Goal: Ask a question

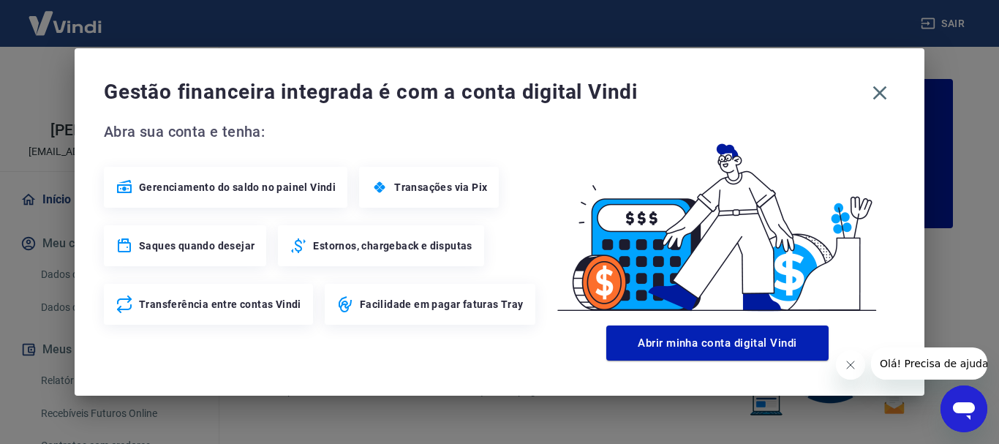
click at [930, 361] on span "Olá! Precisa de ajuda?" at bounding box center [936, 364] width 114 height 12
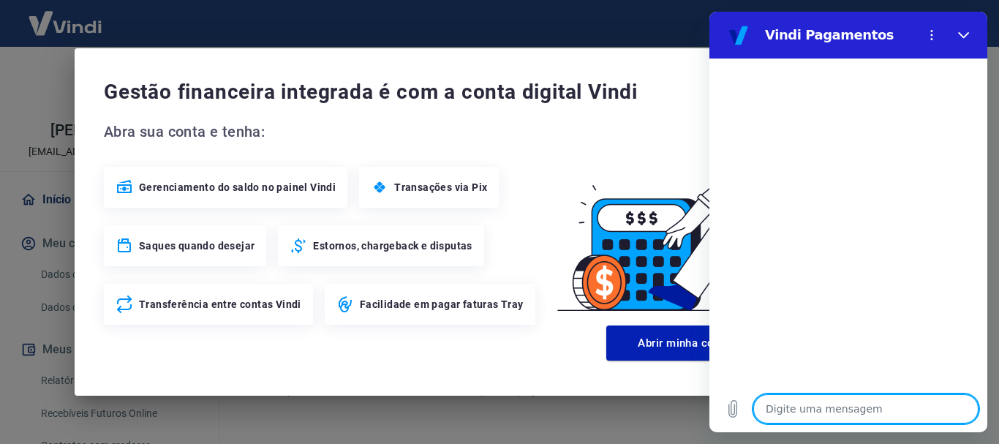
type textarea "b"
type textarea "x"
type textarea "bo"
type textarea "x"
type textarea "boa"
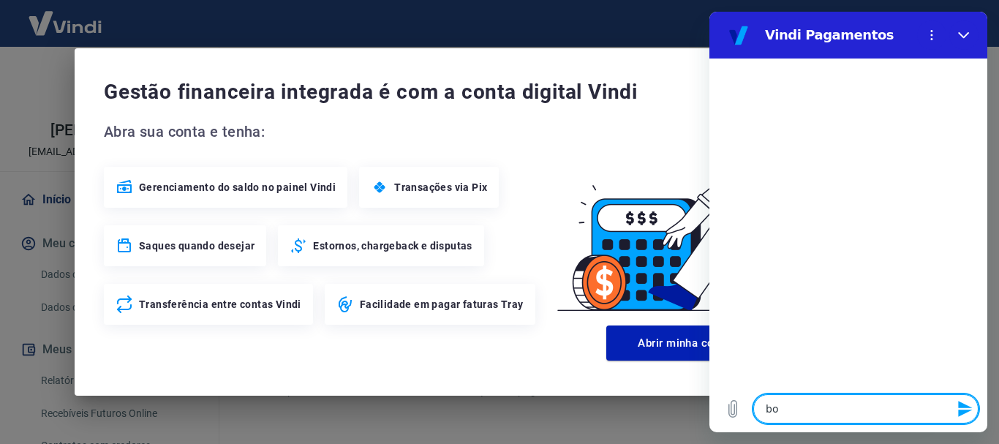
type textarea "x"
type textarea "boa"
type textarea "x"
type textarea "boa t"
type textarea "x"
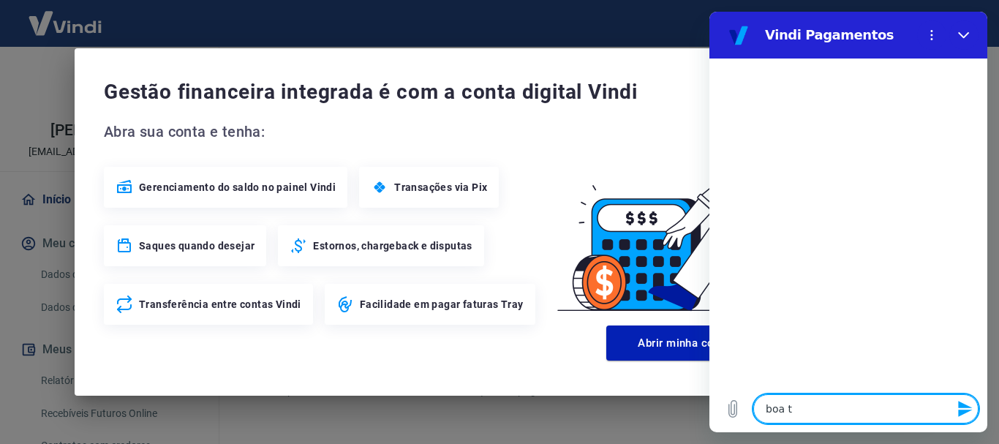
type textarea "boa ta"
type textarea "x"
type textarea "boa tar"
type textarea "x"
type textarea "boa tard"
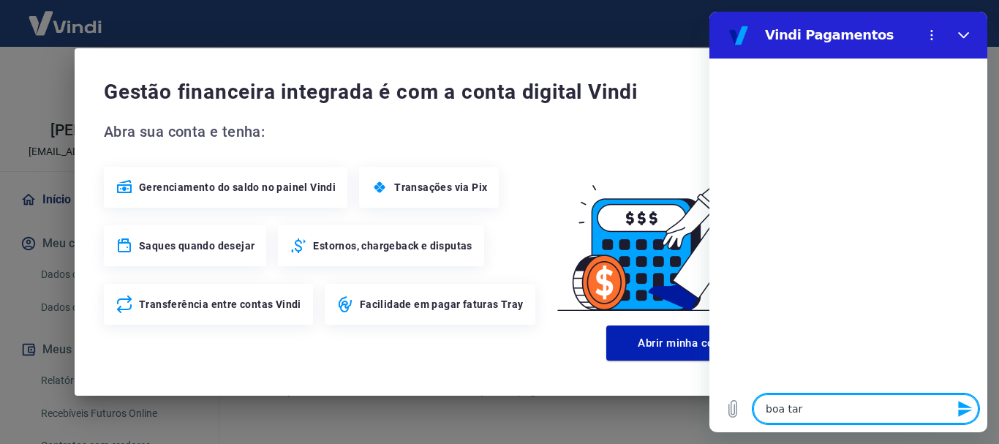
type textarea "x"
type textarea "boa tarde"
type textarea "x"
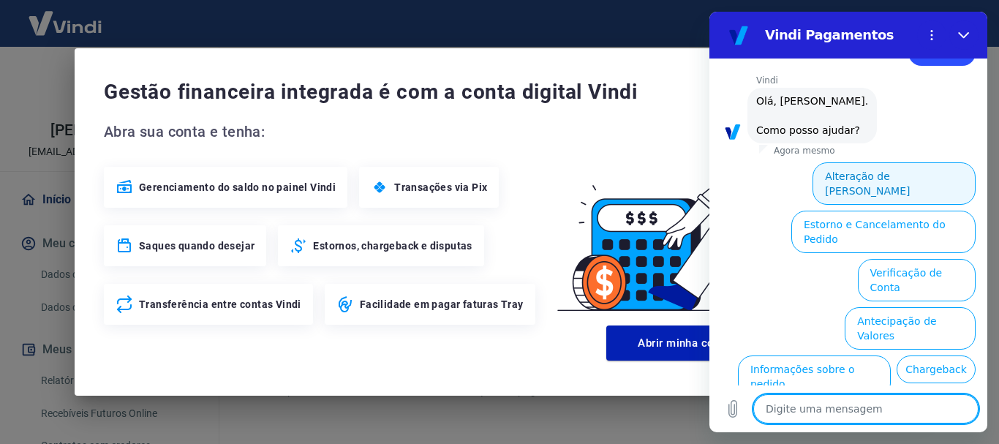
scroll to position [73, 0]
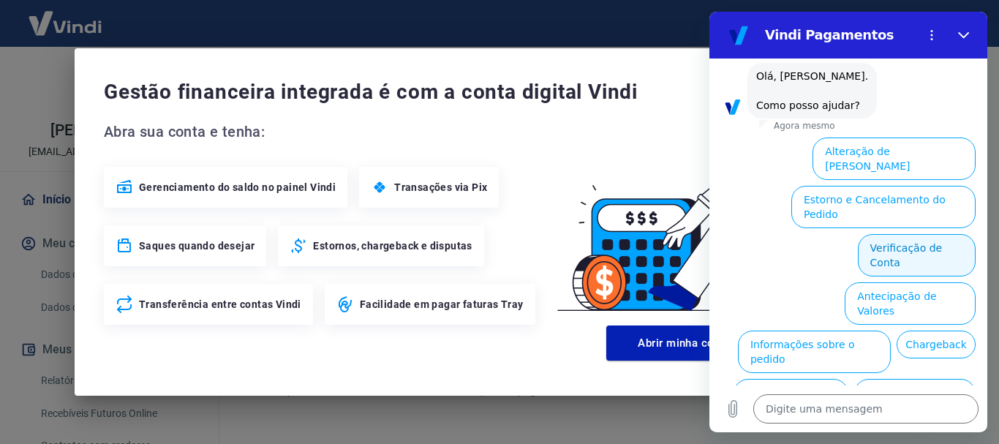
click at [884, 234] on button "Verificação de Conta" at bounding box center [917, 255] width 118 height 42
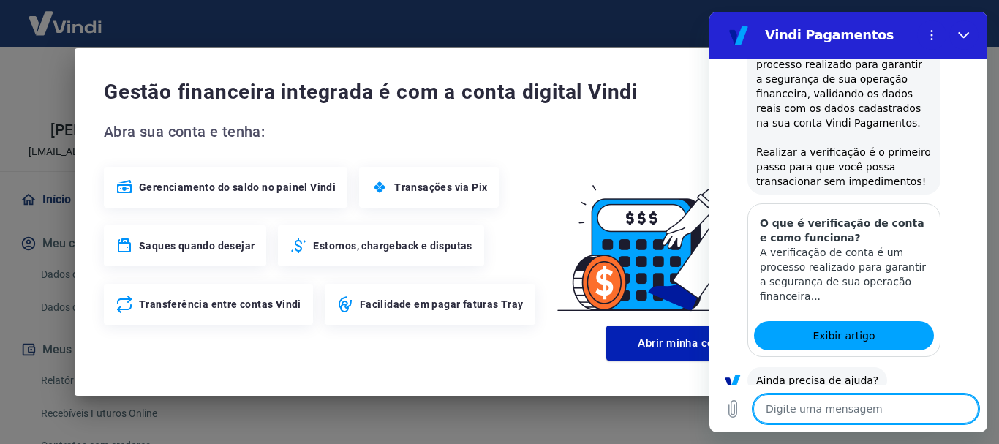
scroll to position [285, 0]
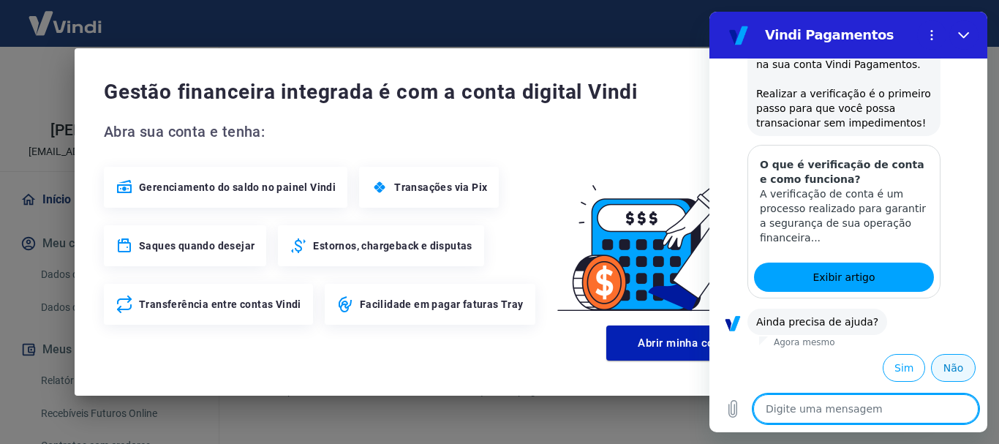
click at [948, 369] on button "Não" at bounding box center [953, 368] width 45 height 28
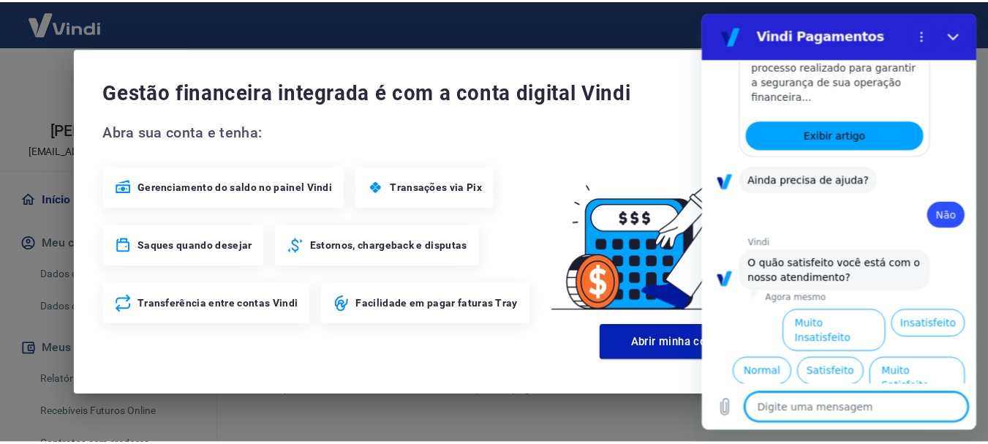
scroll to position [417, 0]
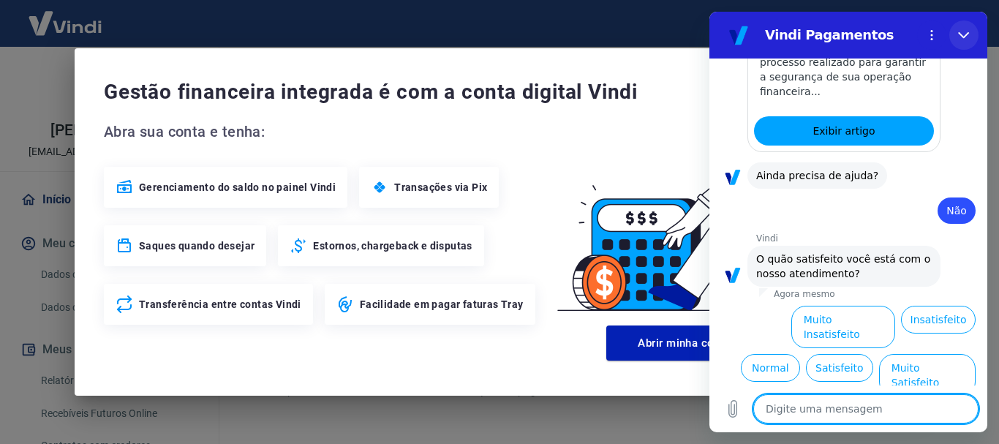
click at [960, 30] on icon "Fechar" at bounding box center [964, 35] width 12 height 12
type textarea "x"
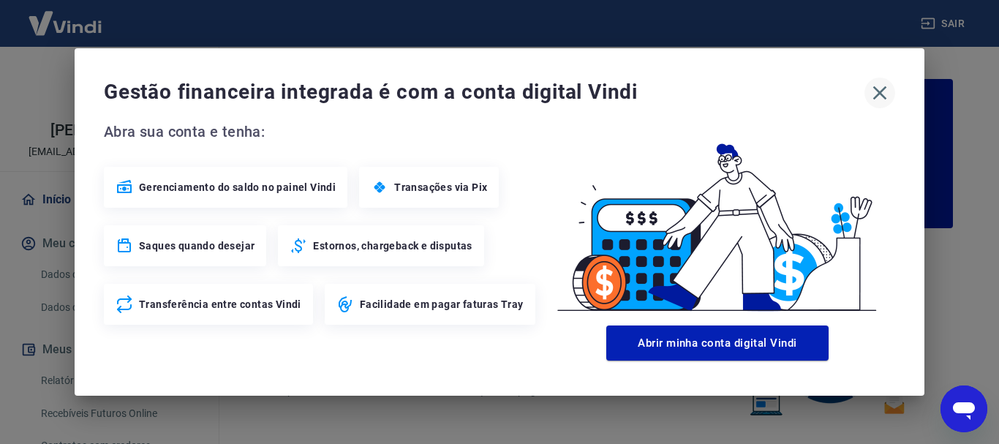
click at [868, 94] on icon "button" at bounding box center [879, 92] width 23 height 23
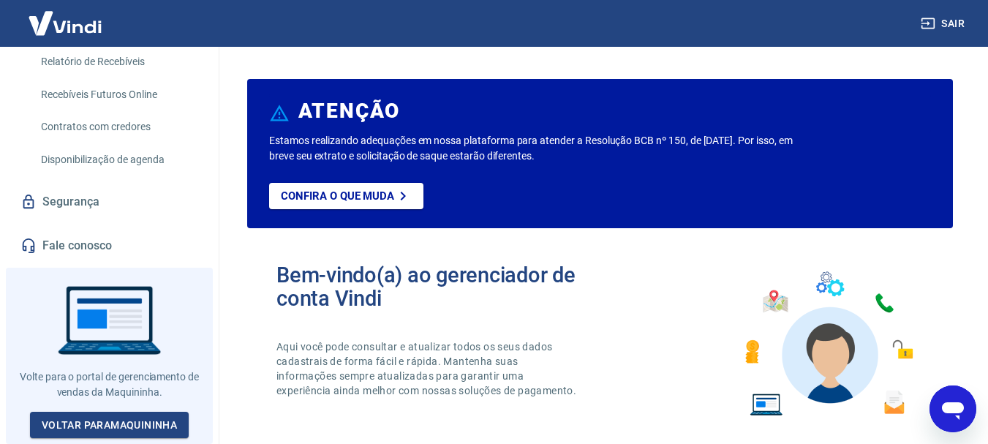
scroll to position [329, 0]
click at [81, 247] on link "Fale conosco" at bounding box center [110, 246] width 184 height 32
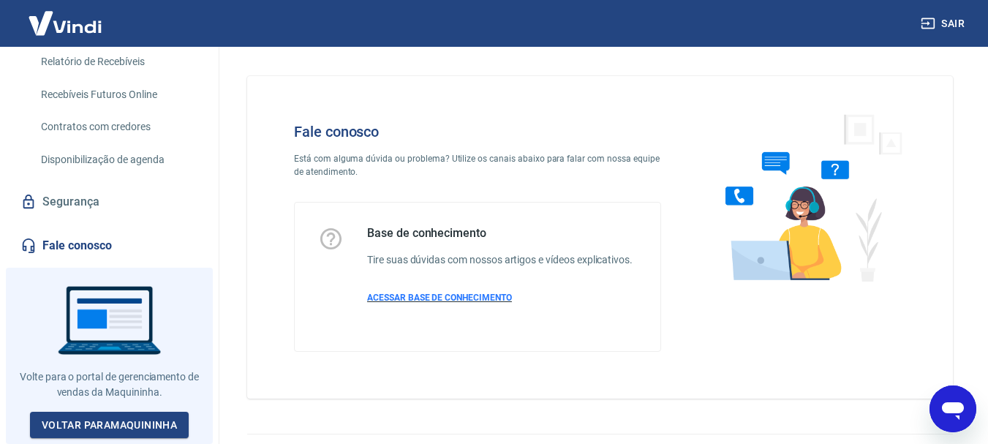
click at [429, 301] on span "ACESSAR BASE DE CONHECIMENTO" at bounding box center [439, 298] width 145 height 10
